Goal: Register for event/course

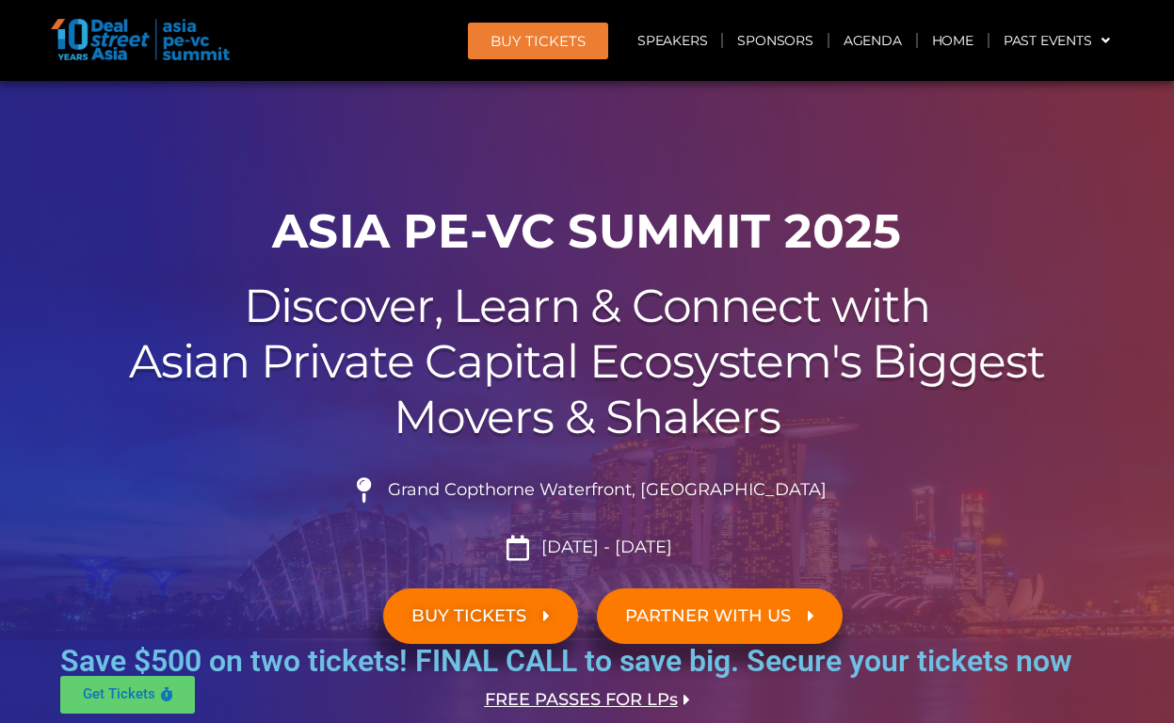
scroll to position [2757, 0]
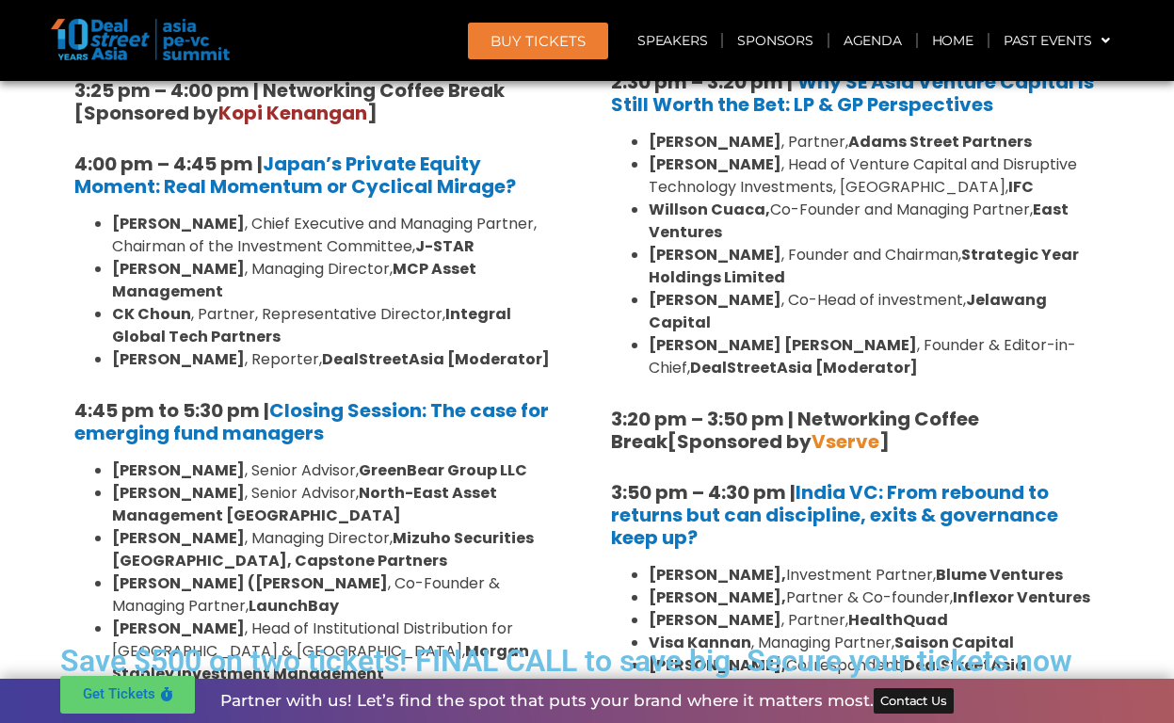
click at [47, 48] on header "BUY Tickets Speakers Sponsors Agenda Home Past Events JKT 2025 SG 2024 JKT 2024…" at bounding box center [587, 40] width 1174 height 81
click at [72, 41] on img at bounding box center [140, 39] width 179 height 41
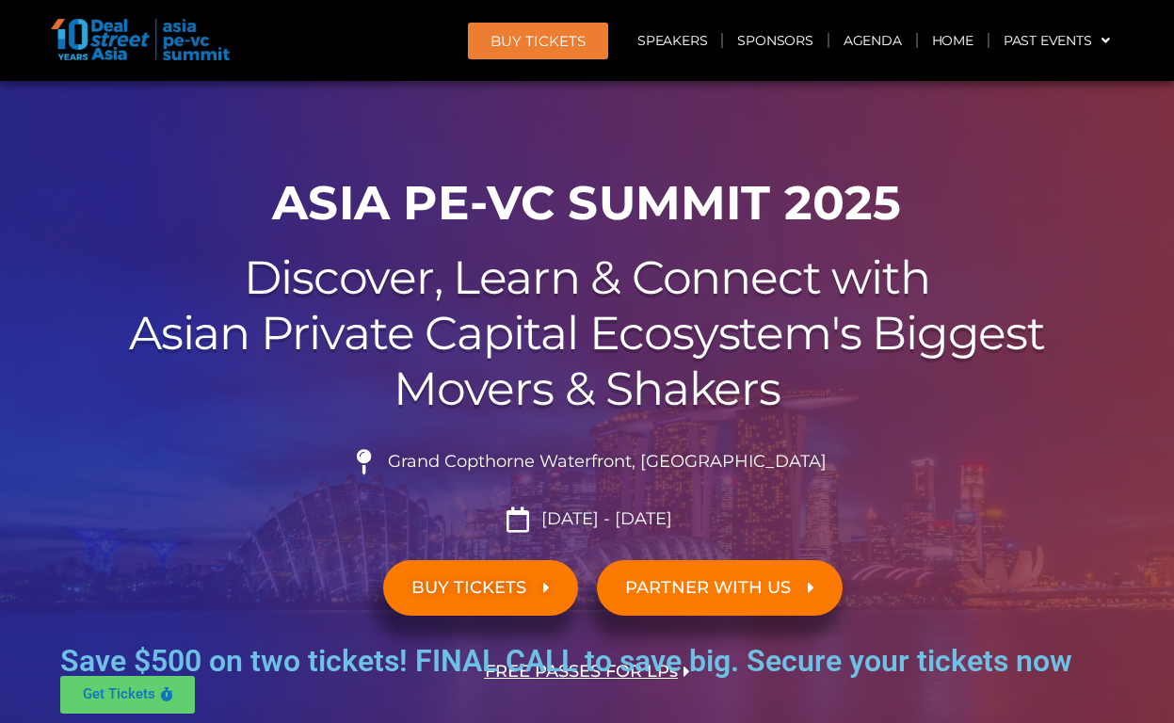
scroll to position [30, 0]
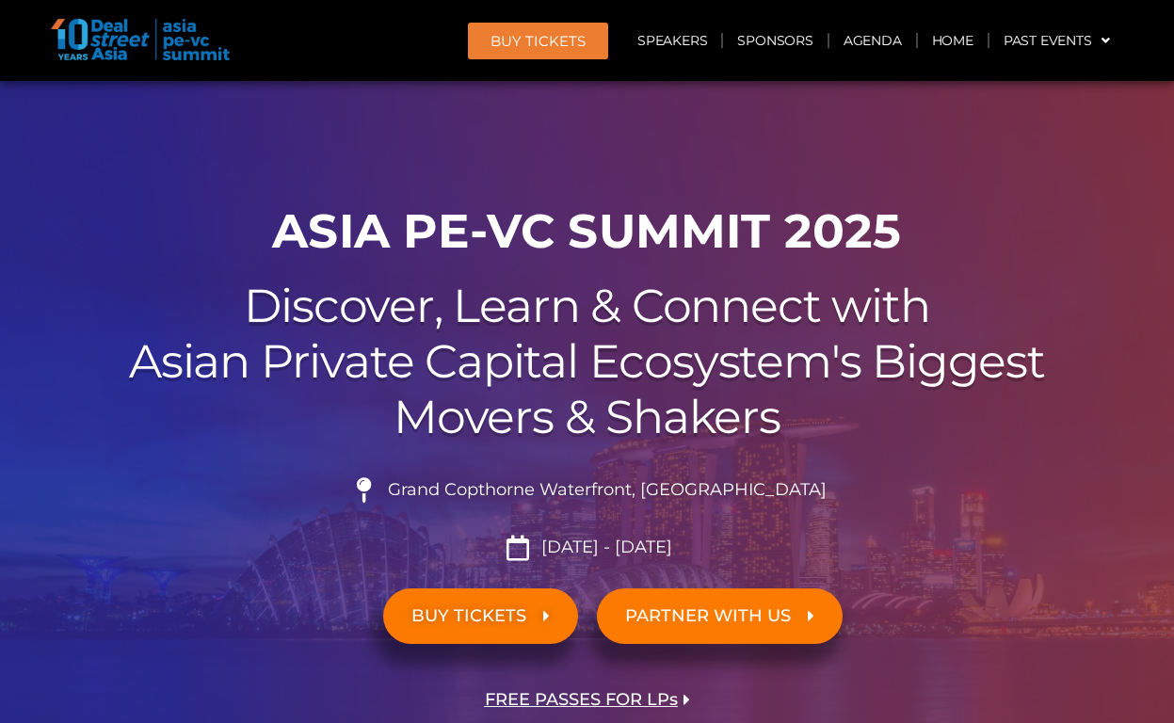
scroll to position [30, 0]
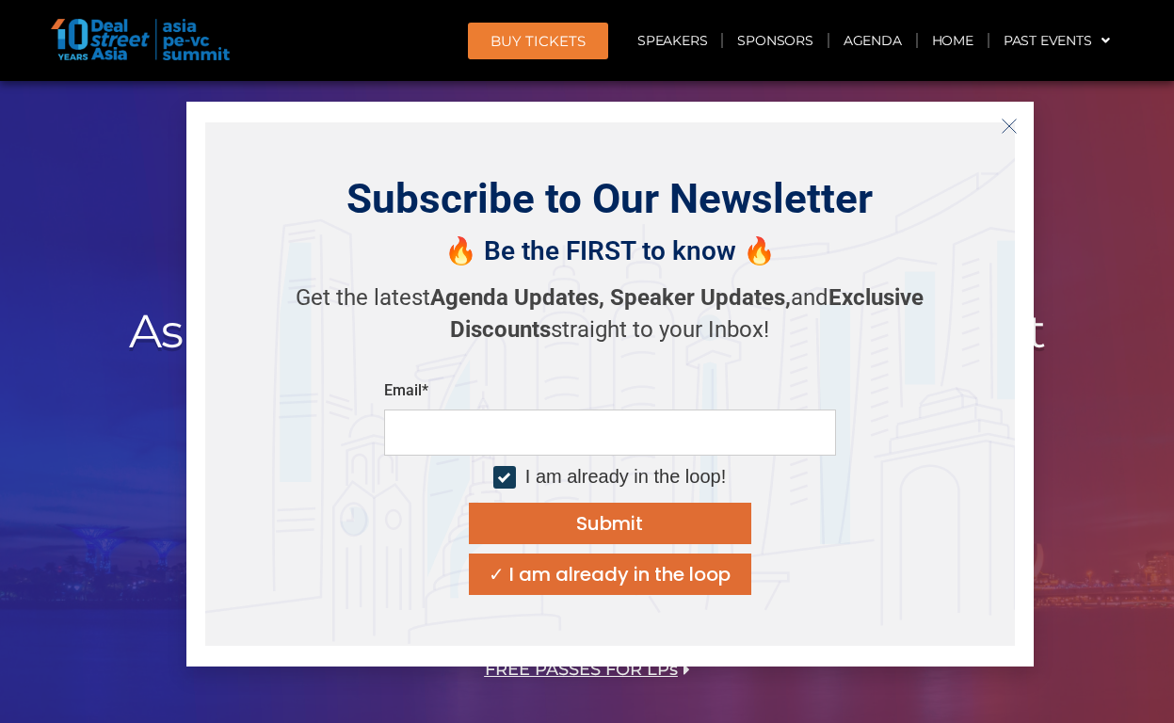
click at [1010, 129] on icon "Close" at bounding box center [1009, 126] width 17 height 17
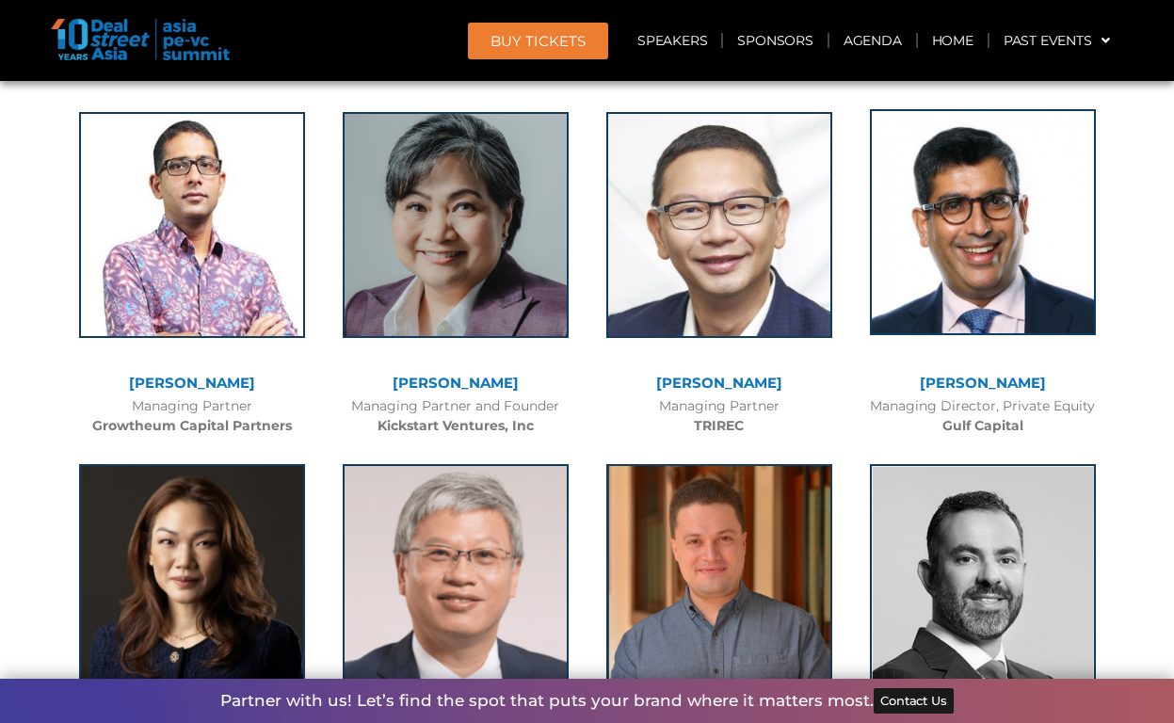
scroll to position [4915, 0]
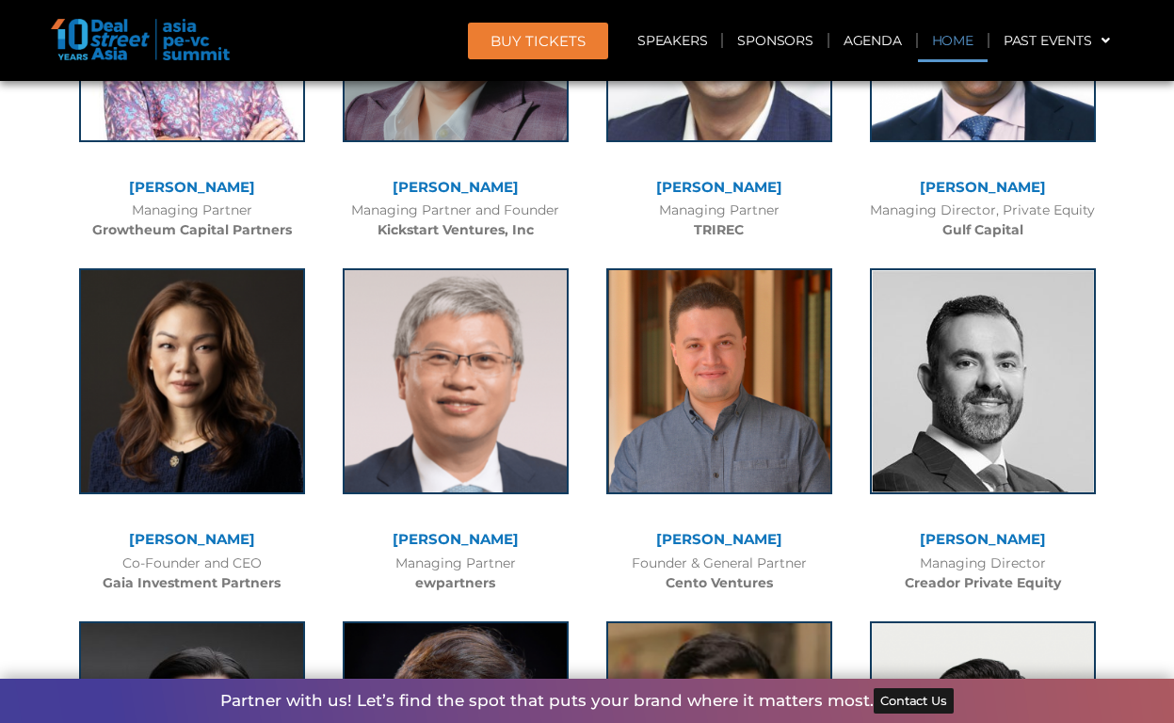
click at [955, 47] on link "Home" at bounding box center [953, 40] width 70 height 43
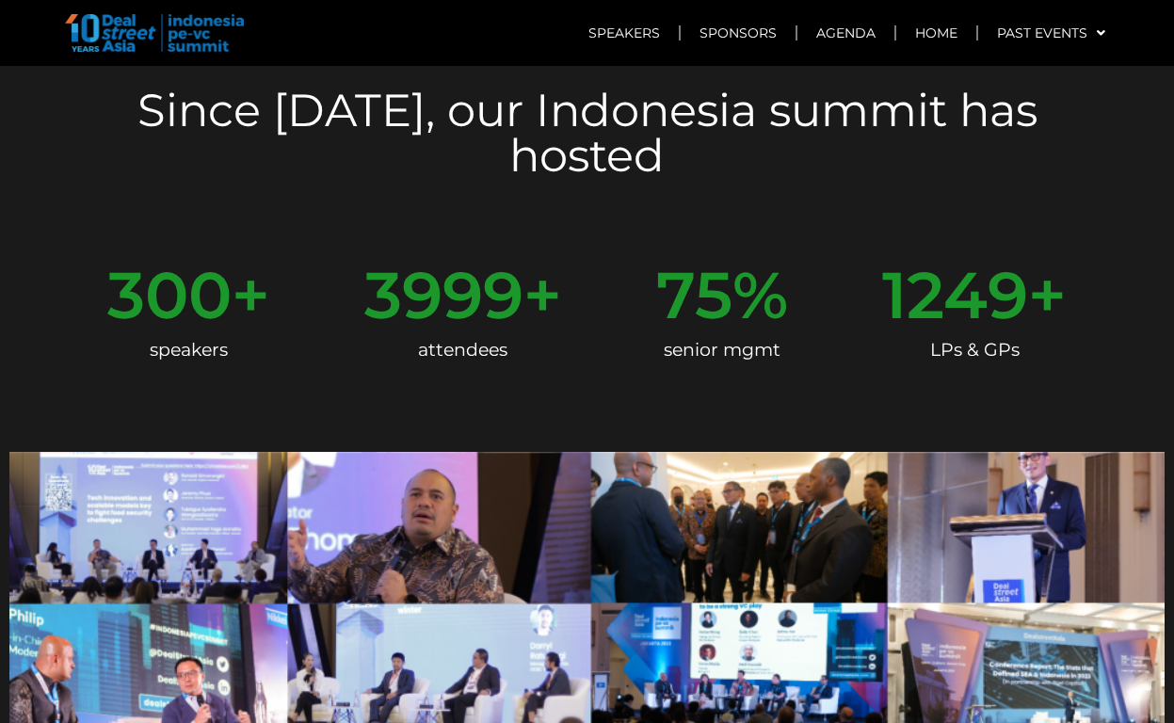
scroll to position [1445, 0]
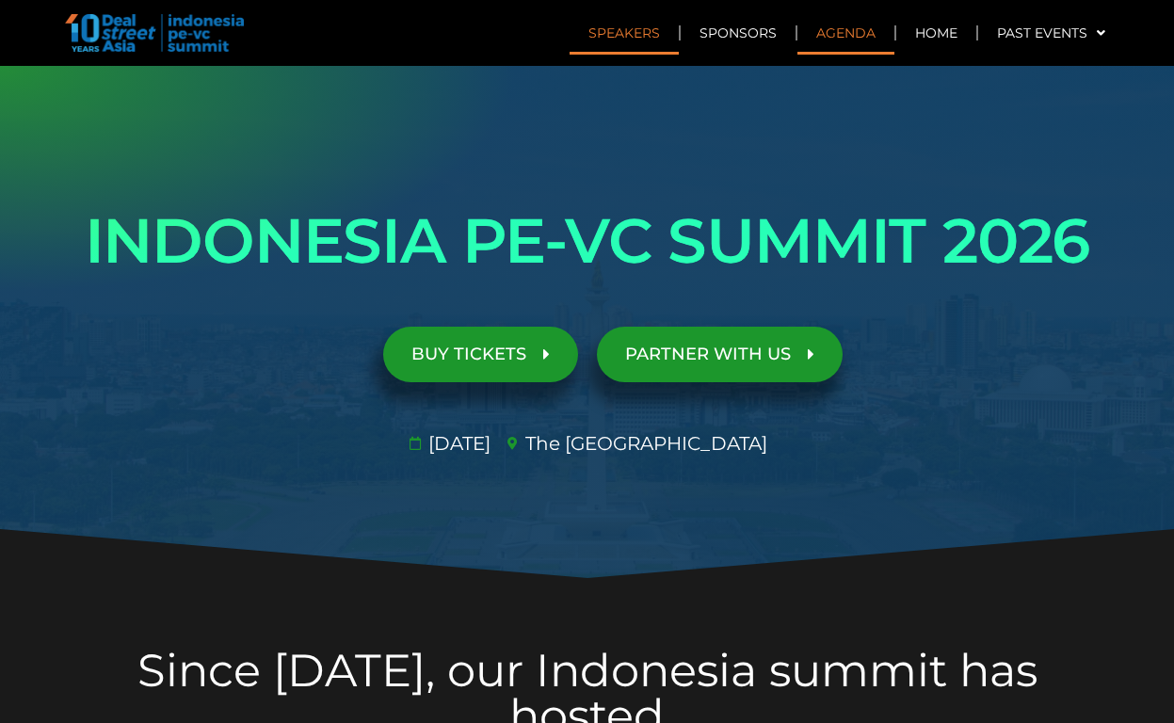
scroll to position [1445, 0]
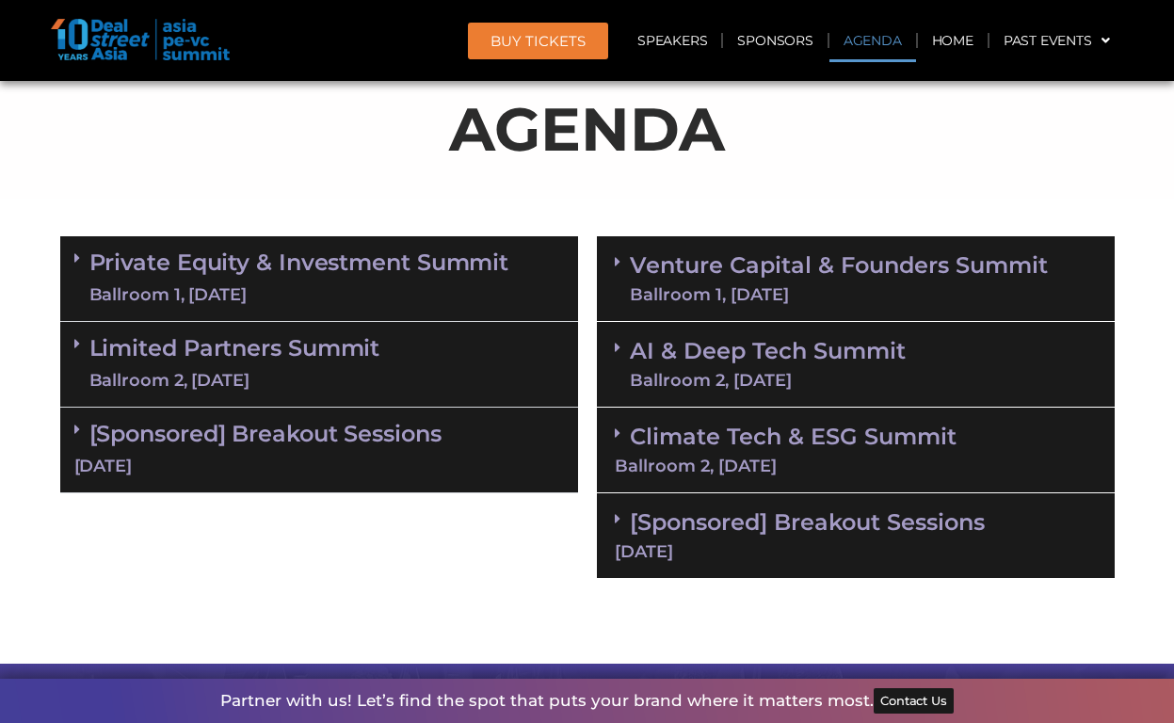
scroll to position [1071, 0]
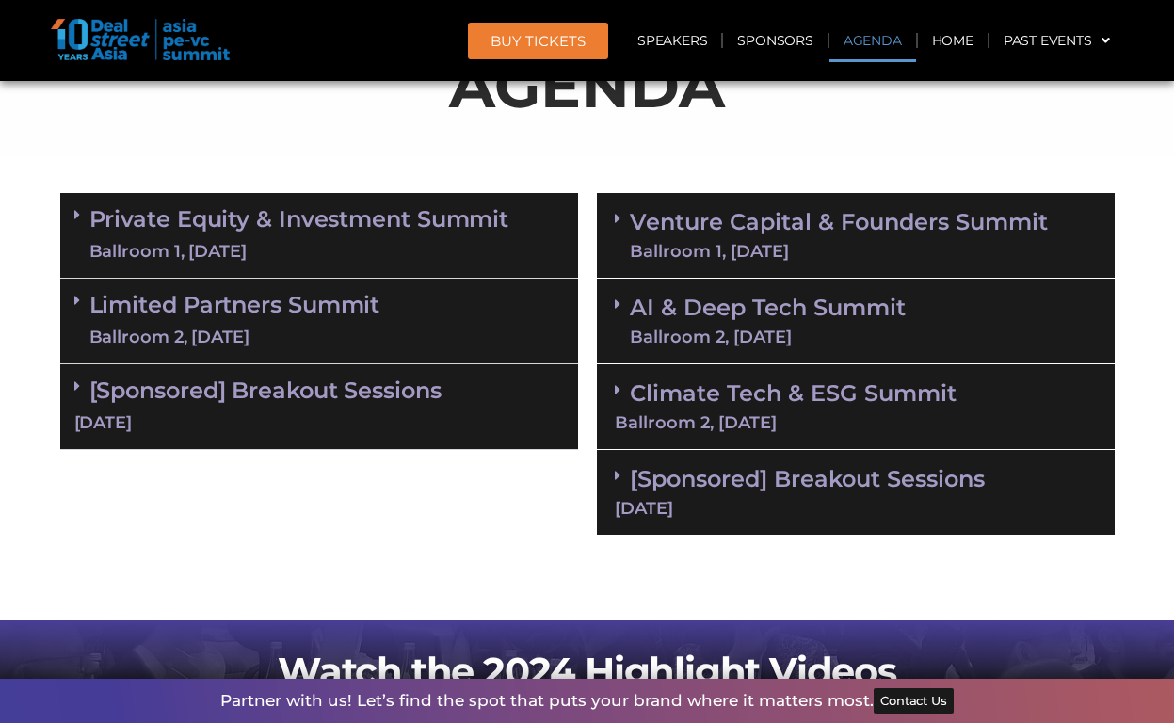
click at [247, 223] on link "Private Equity & Investment Summit Ballroom 1, [DATE]" at bounding box center [299, 235] width 420 height 56
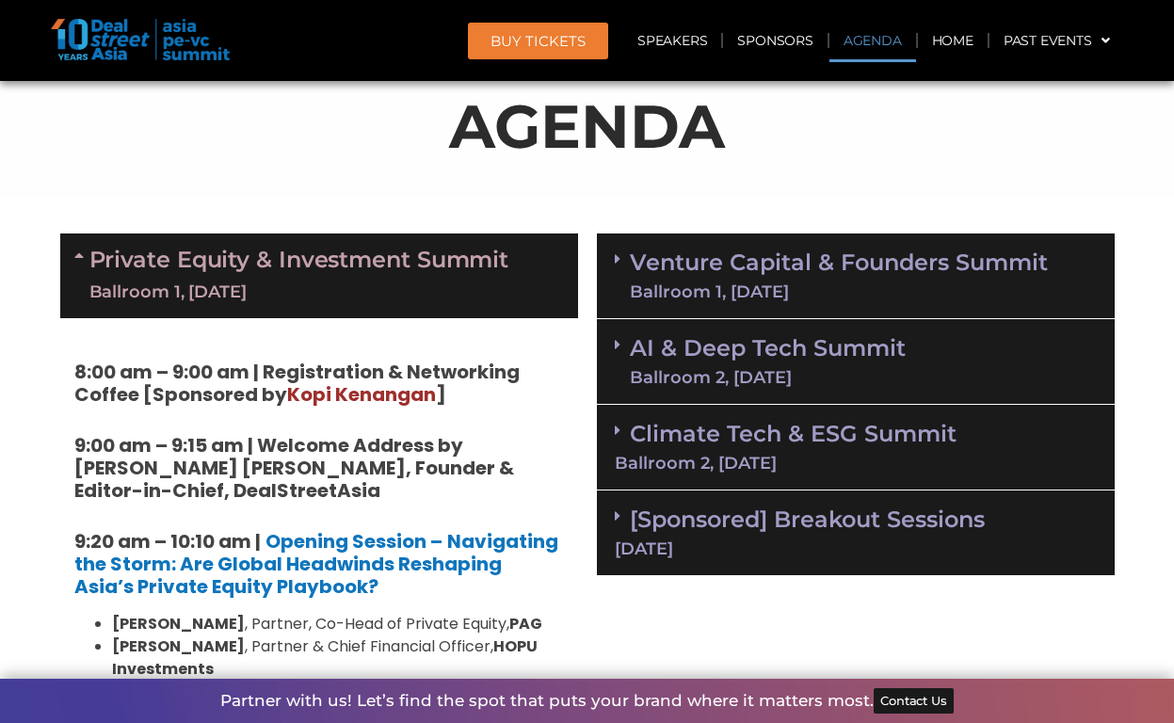
scroll to position [1036, 0]
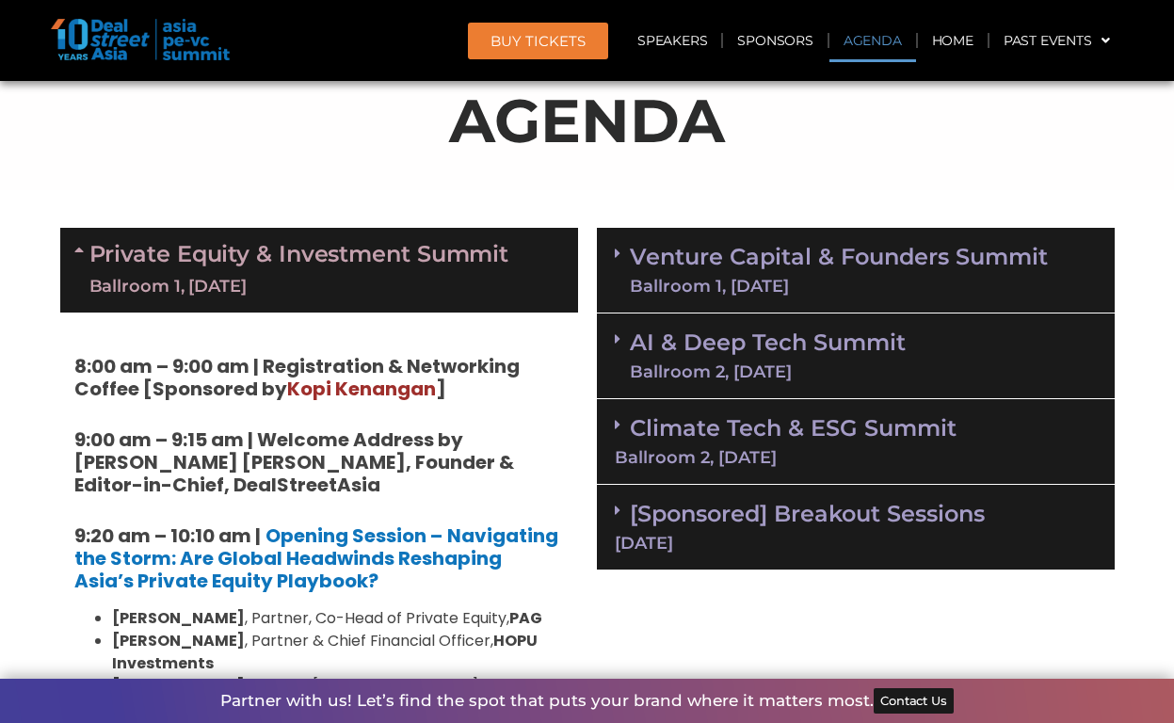
click at [718, 473] on div "Climate Tech & ESG Summit Ballroom 2, [DATE]" at bounding box center [856, 442] width 518 height 86
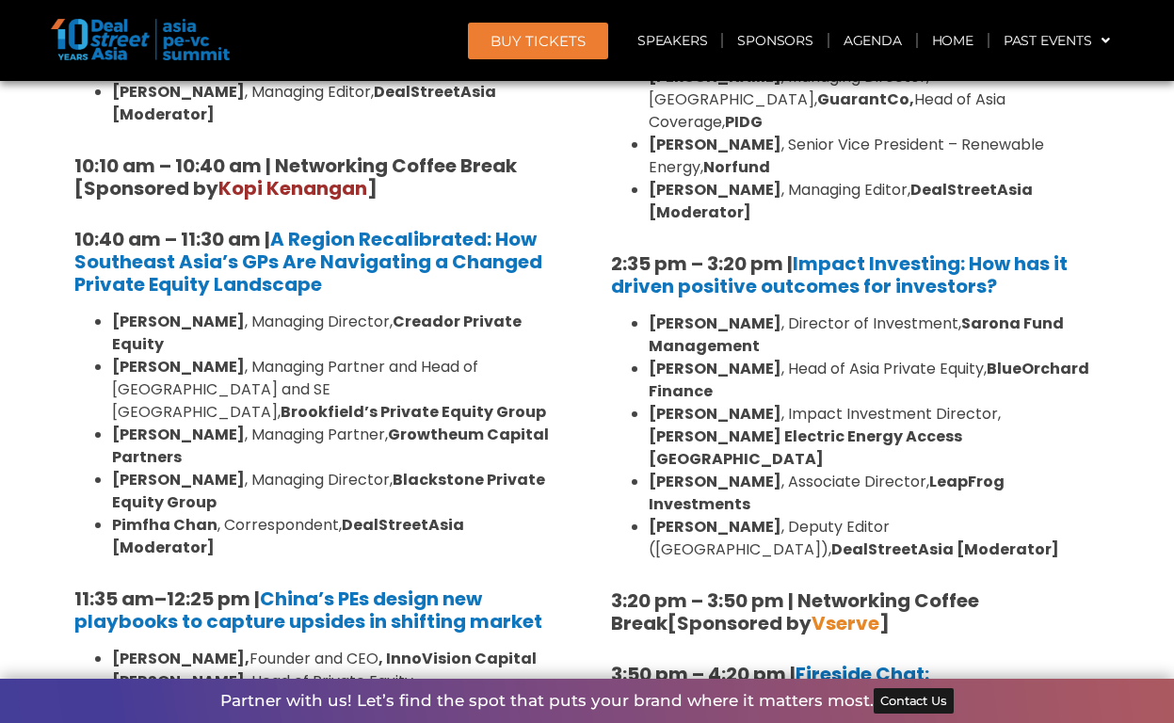
scroll to position [1745, 0]
